Goal: Browse casually

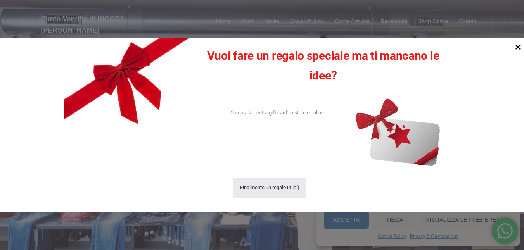
click at [517, 47] on icon at bounding box center [517, 46] width 5 height 5
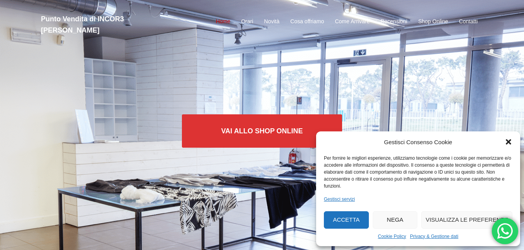
click at [225, 17] on link "Home" at bounding box center [222, 21] width 14 height 9
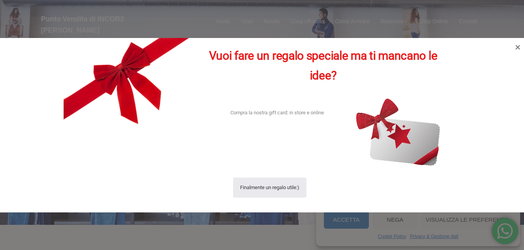
scroll to position [39, 0]
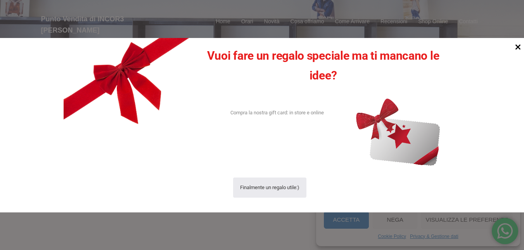
click at [516, 46] on icon at bounding box center [517, 46] width 10 height 10
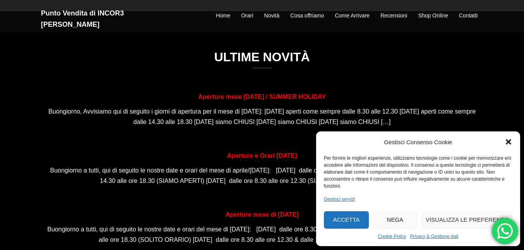
scroll to position [504, 0]
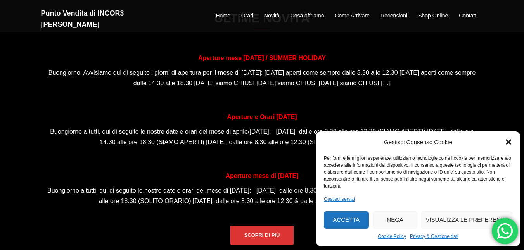
click at [394, 219] on button "Nega" at bounding box center [394, 219] width 45 height 17
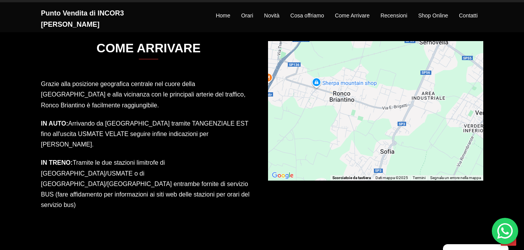
scroll to position [1085, 0]
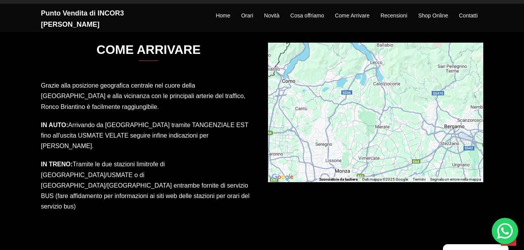
drag, startPoint x: 355, startPoint y: 145, endPoint x: 379, endPoint y: 162, distance: 29.2
click at [379, 162] on div "Per attivare il trascinamento con la tastiera, premi Alt + Invio. Nello stato d…" at bounding box center [375, 113] width 215 height 140
